Goal: Task Accomplishment & Management: Manage account settings

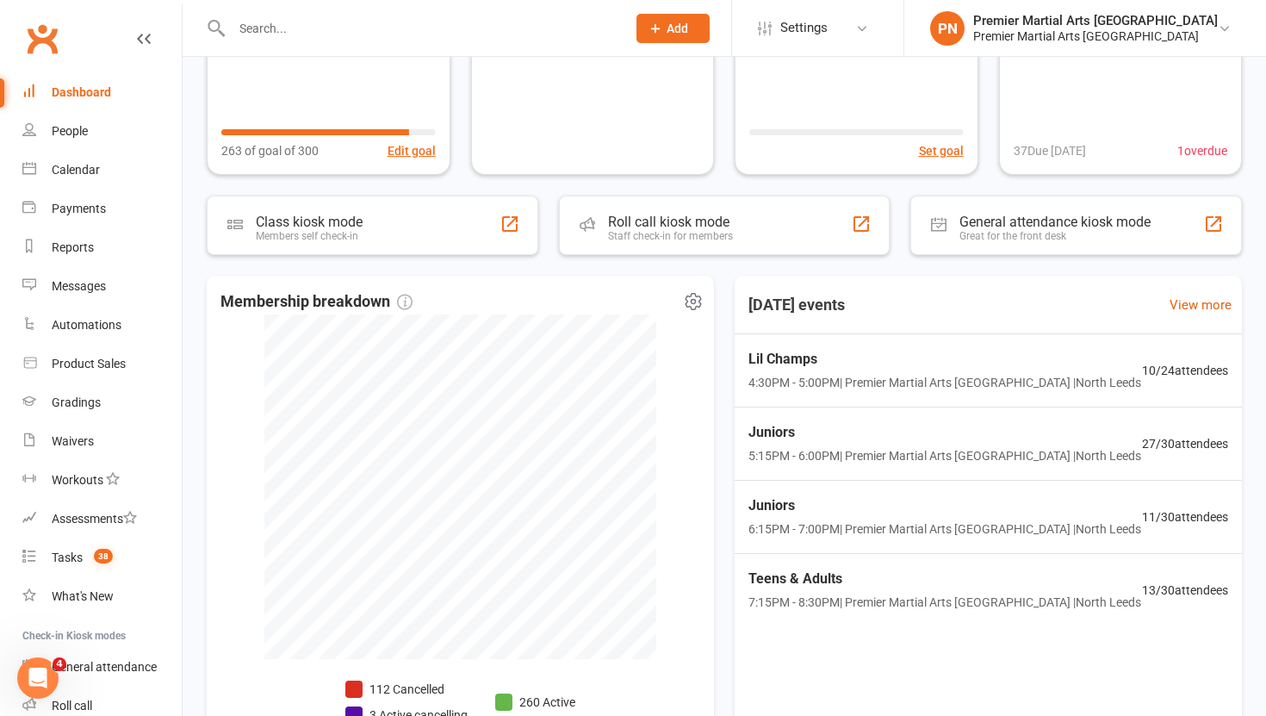
scroll to position [186, 0]
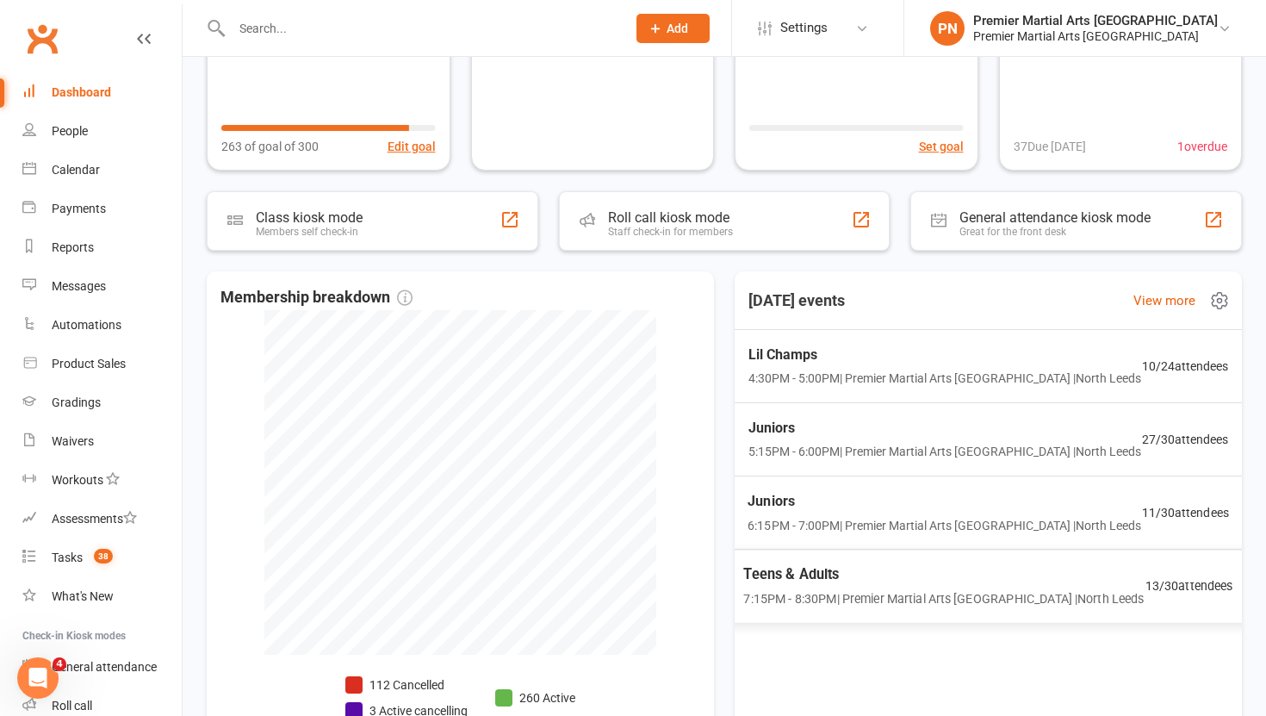
click at [890, 567] on span "Teens & Adults" at bounding box center [943, 573] width 400 height 22
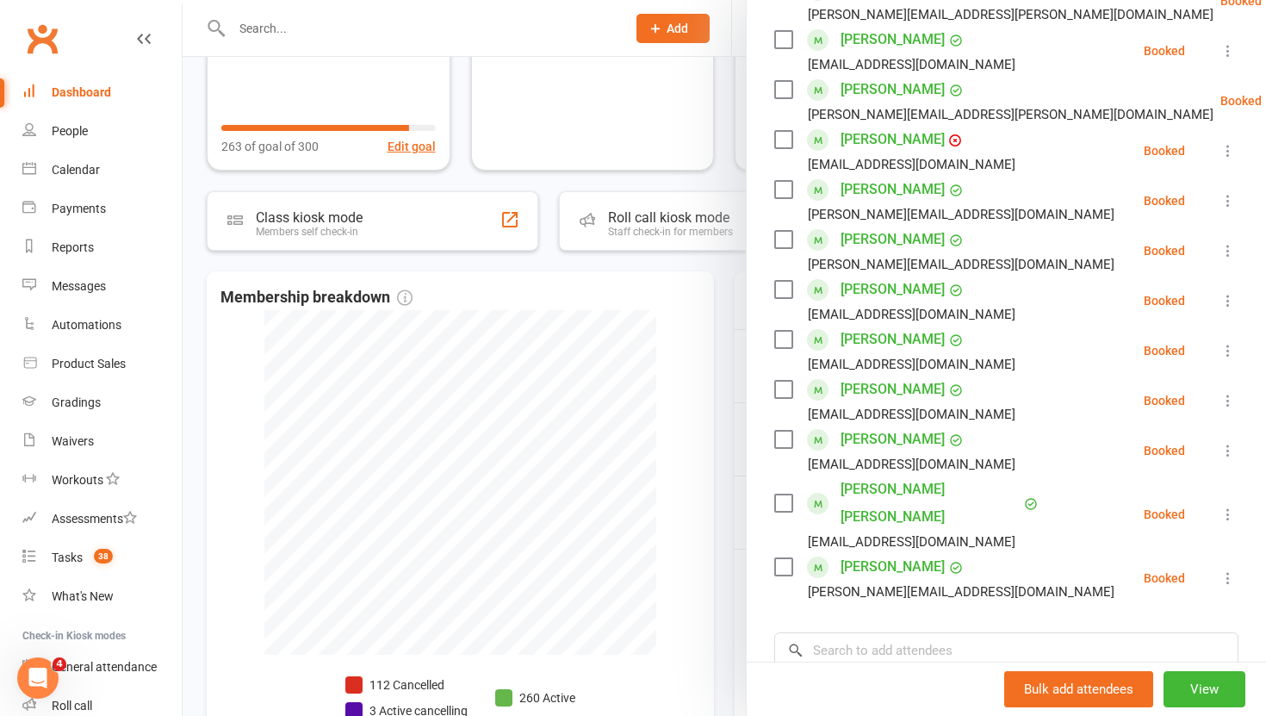
scroll to position [420, 0]
click at [718, 489] on div at bounding box center [724, 358] width 1083 height 716
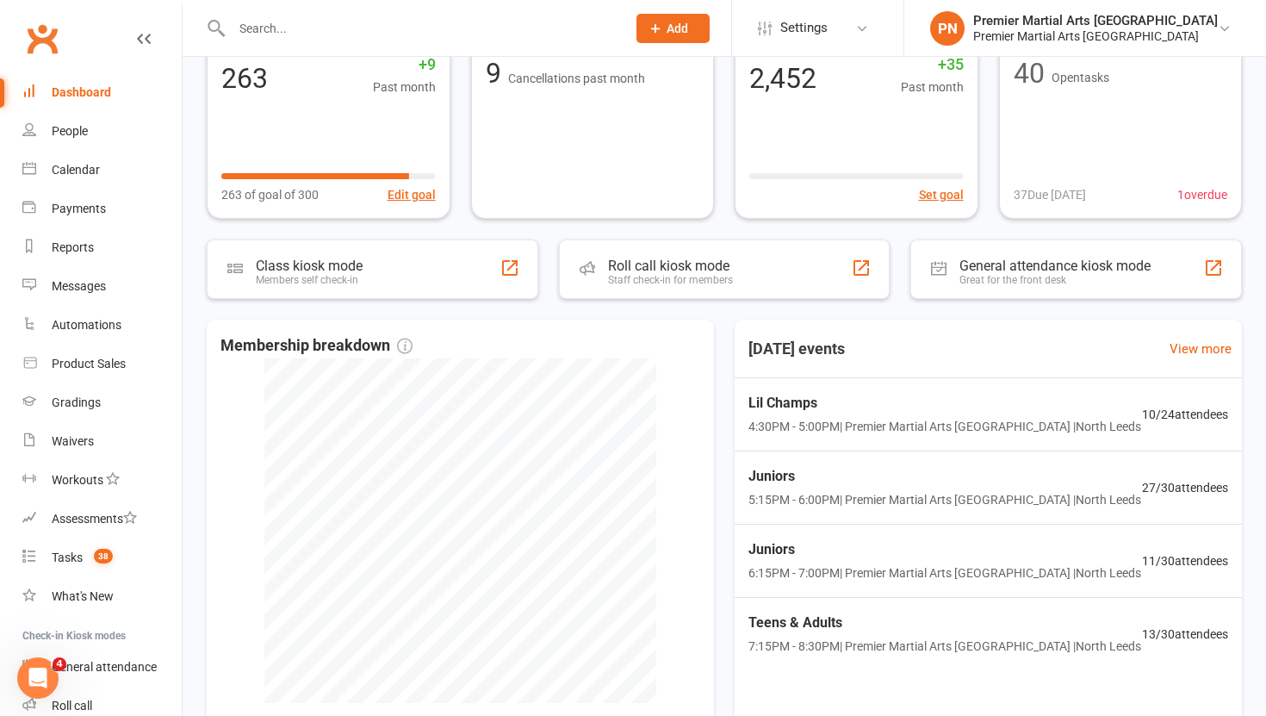
scroll to position [0, 0]
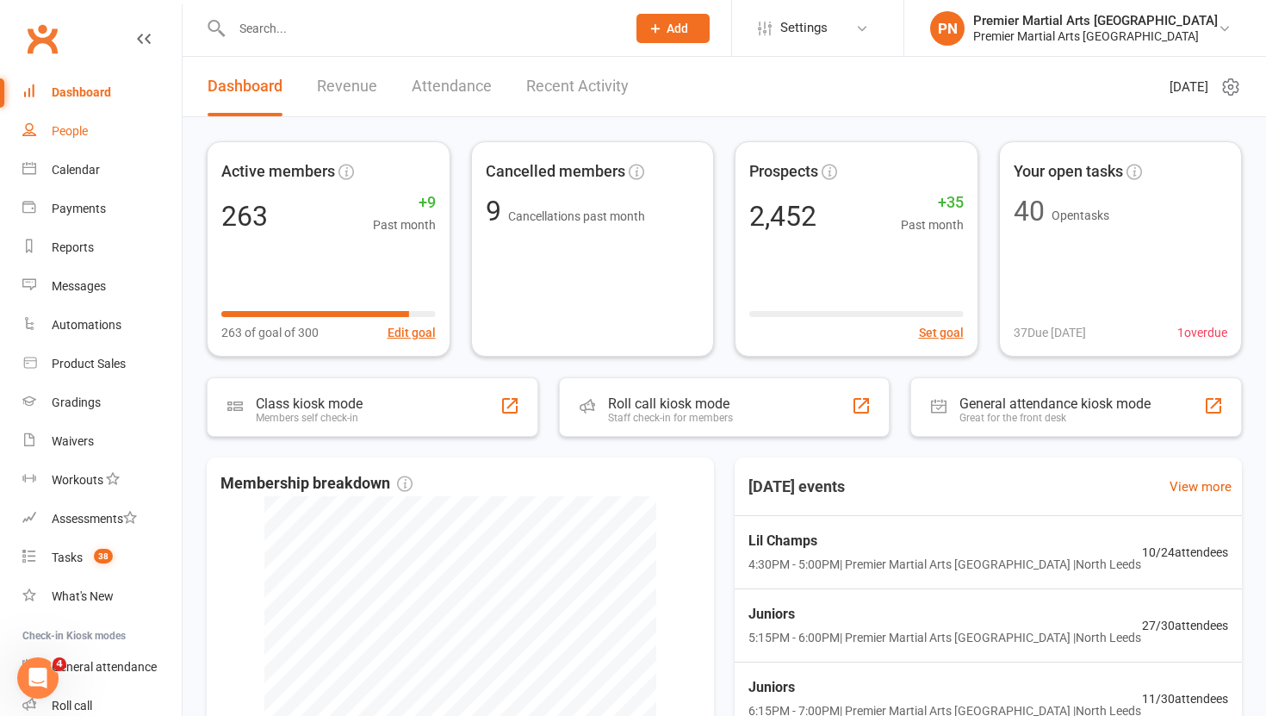
click at [63, 126] on div "People" at bounding box center [70, 131] width 36 height 14
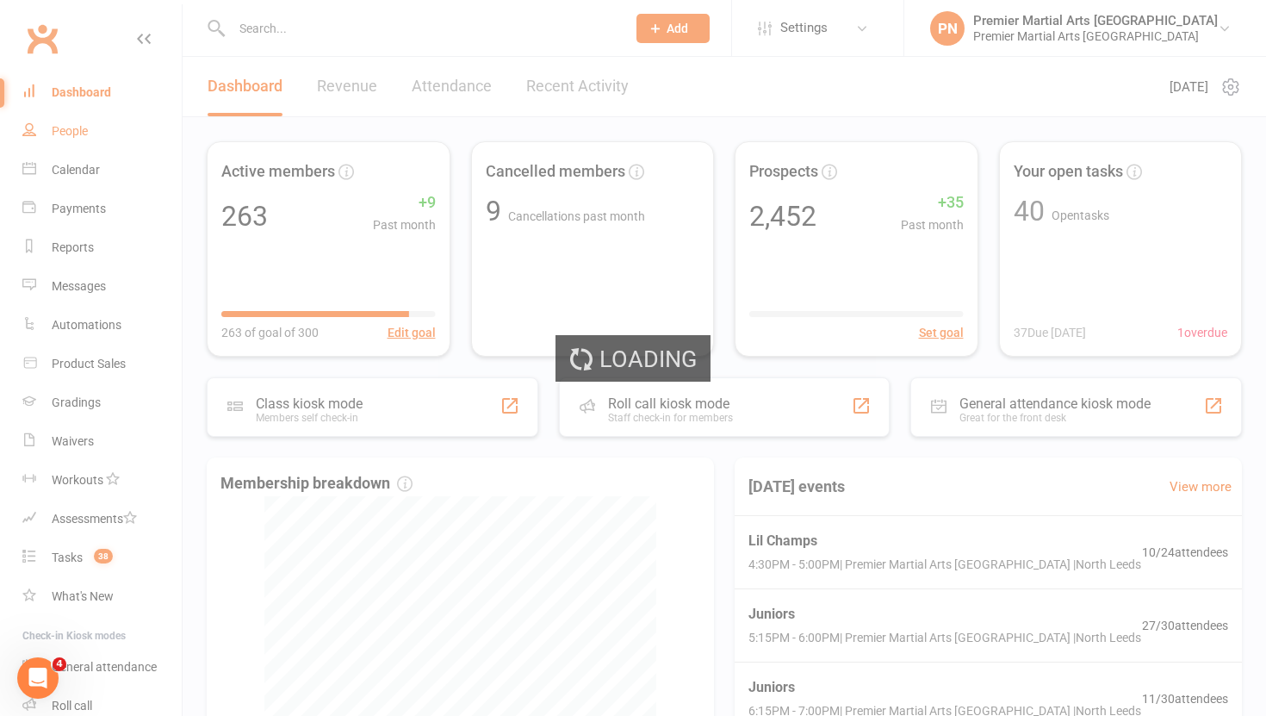
select select "100"
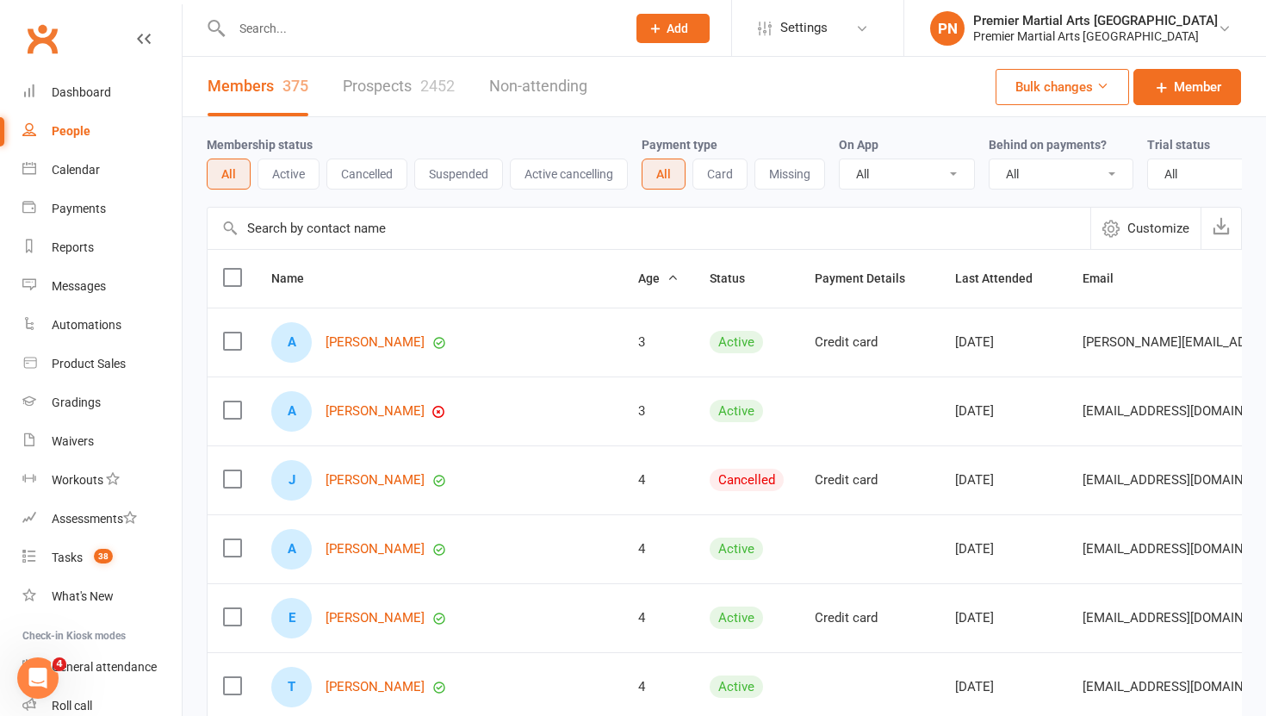
click at [380, 92] on link "Prospects 2452" at bounding box center [399, 86] width 112 height 59
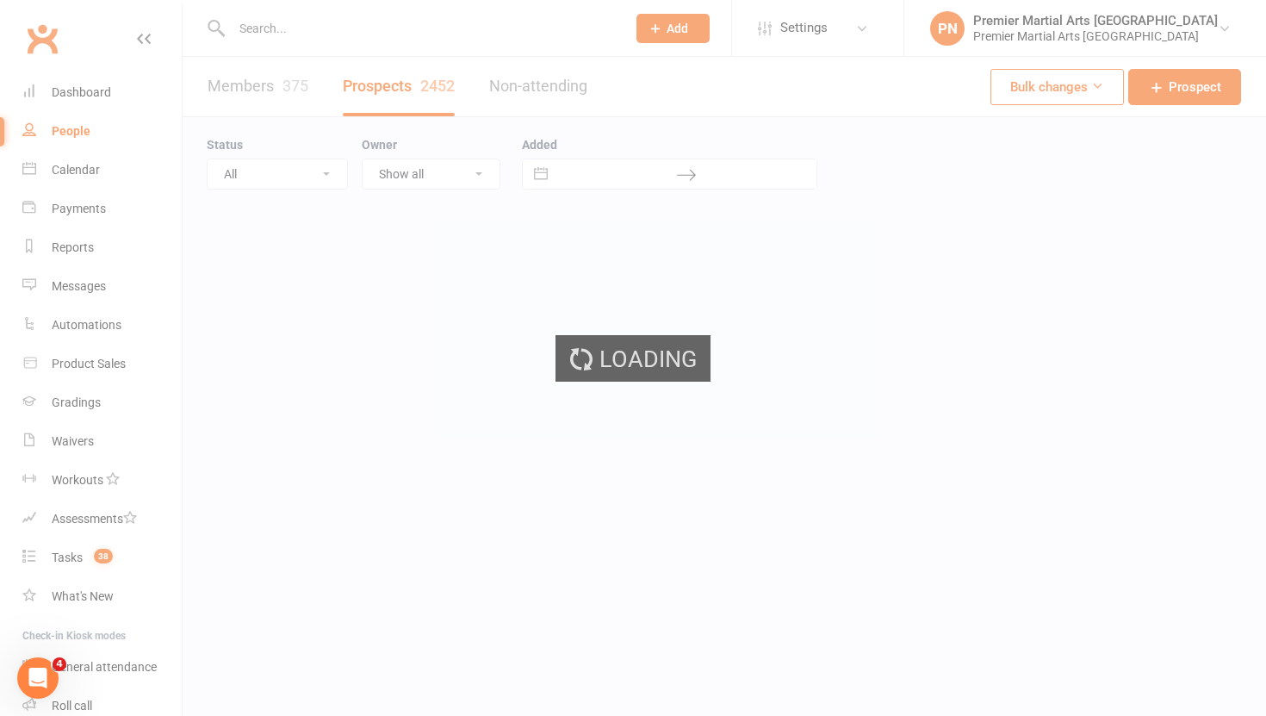
select select "100"
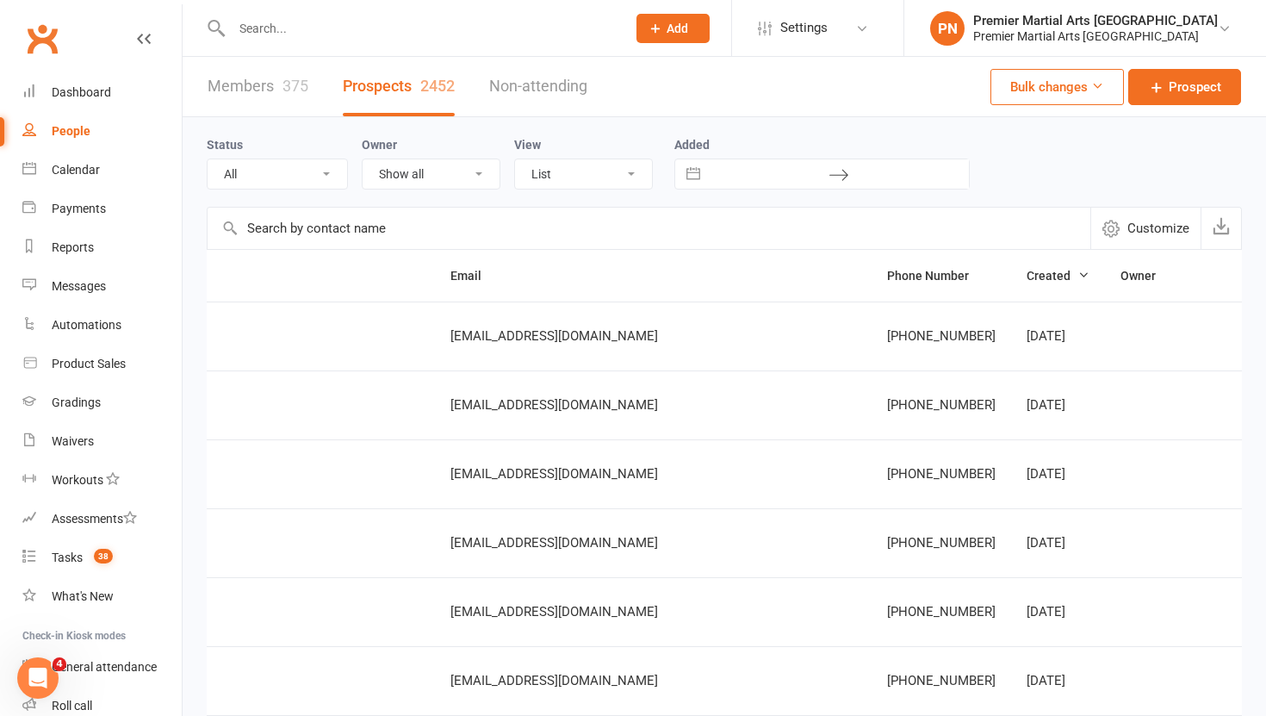
scroll to position [0, 501]
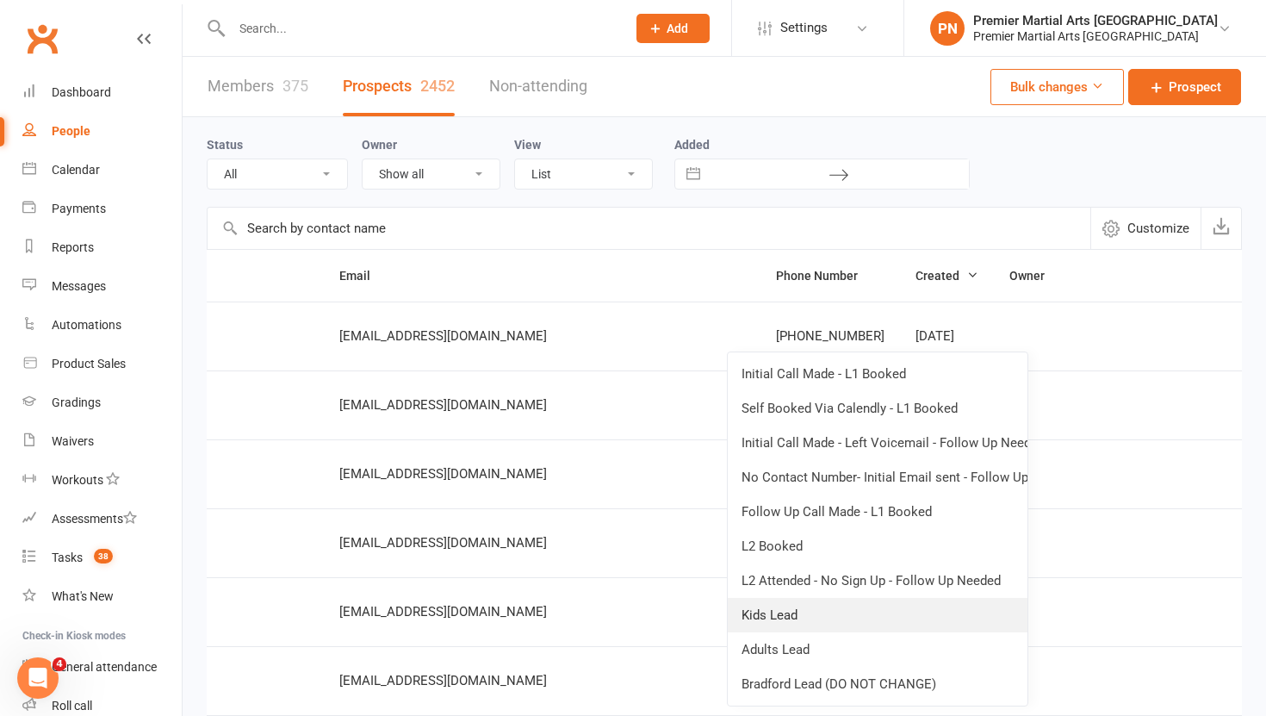
click at [846, 606] on link "Kids Lead" at bounding box center [878, 615] width 300 height 34
